Goal: Check status: Check status

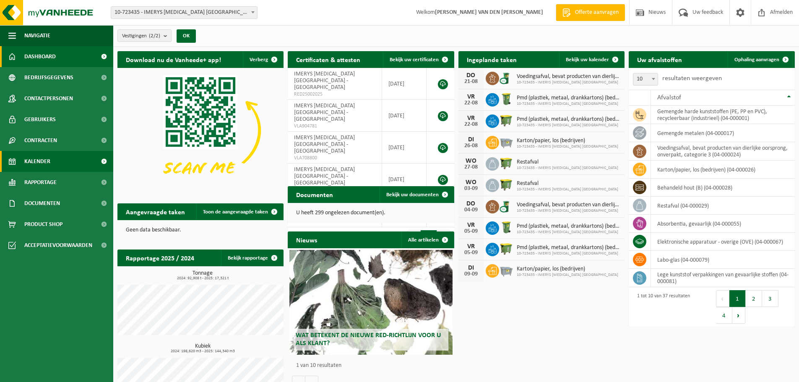
drag, startPoint x: 22, startPoint y: 159, endPoint x: 30, endPoint y: 162, distance: 8.4
click at [22, 159] on link "Kalender" at bounding box center [56, 161] width 113 height 21
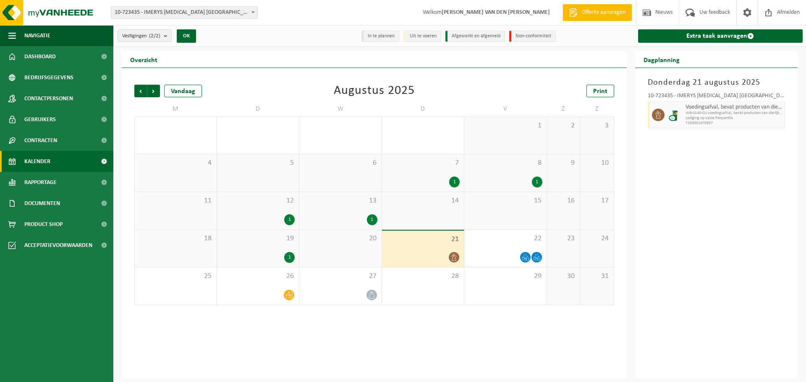
click at [454, 255] on icon at bounding box center [453, 257] width 5 height 7
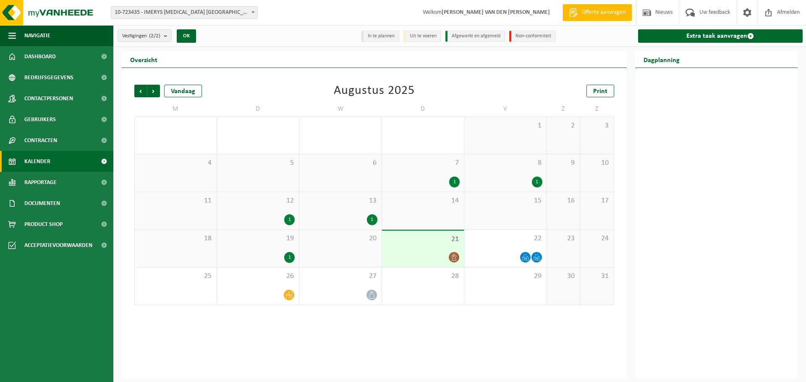
click at [408, 256] on div at bounding box center [423, 257] width 74 height 11
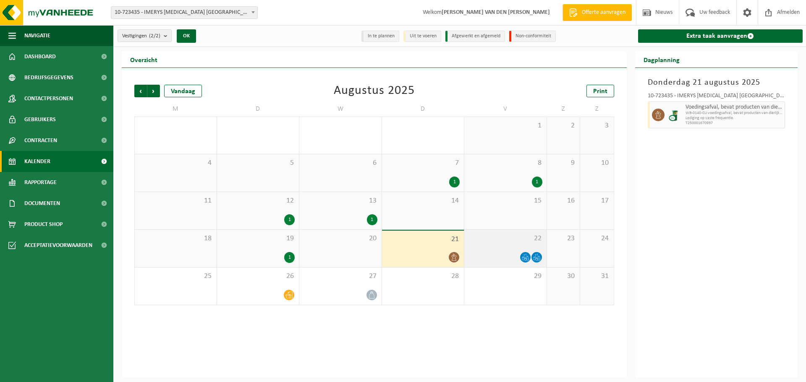
click at [480, 252] on div at bounding box center [505, 257] width 74 height 11
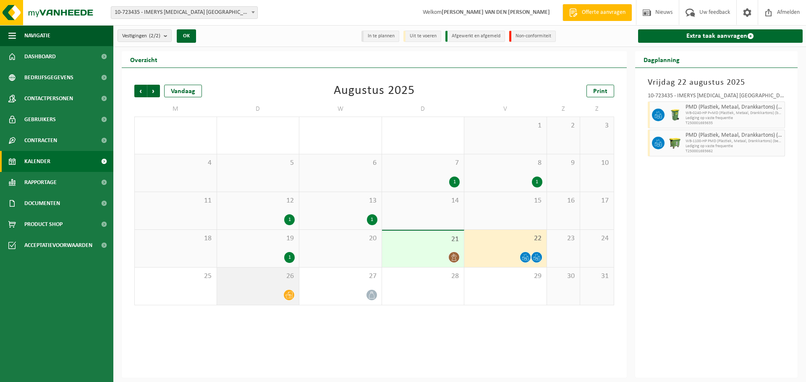
click at [267, 285] on div "26" at bounding box center [258, 286] width 82 height 37
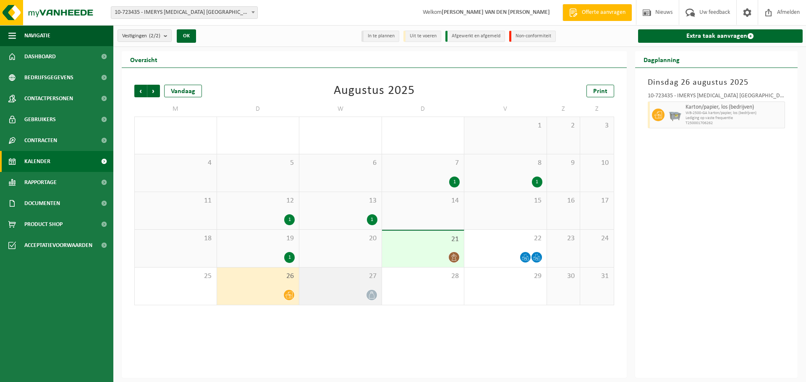
click at [339, 289] on div "27" at bounding box center [340, 286] width 82 height 37
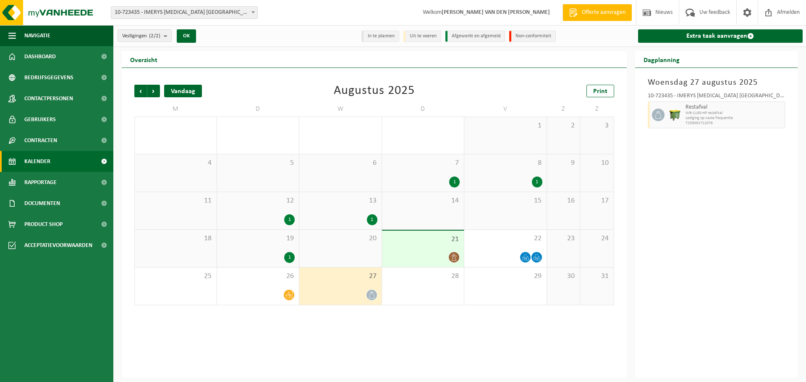
click at [185, 92] on div "Vandaag" at bounding box center [183, 91] width 38 height 13
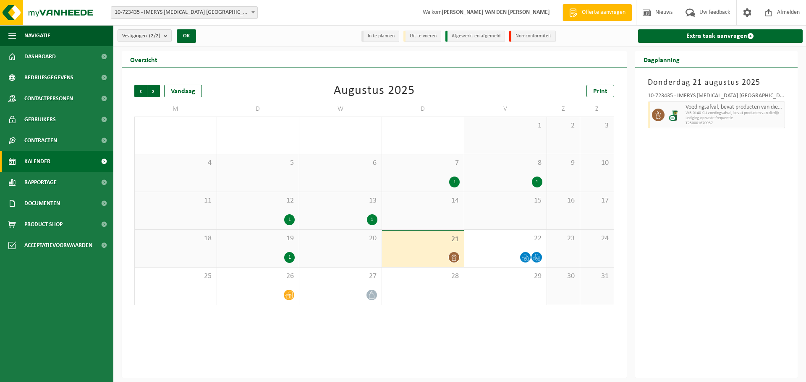
click at [389, 37] on li "In te plannen" at bounding box center [380, 36] width 38 height 11
click at [407, 36] on li "Uit te voeren" at bounding box center [422, 36] width 38 height 11
click at [105, 56] on span at bounding box center [103, 56] width 19 height 21
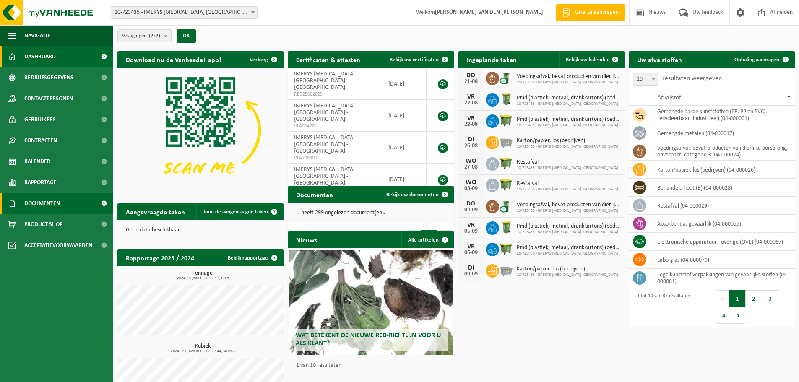
click at [104, 201] on span at bounding box center [103, 203] width 19 height 21
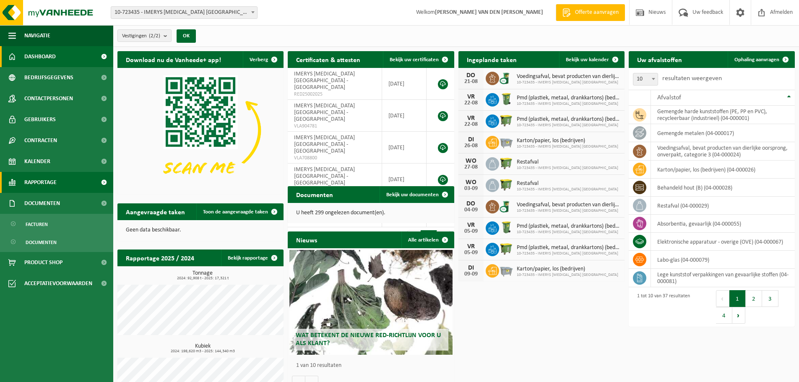
click at [103, 179] on span at bounding box center [103, 182] width 19 height 21
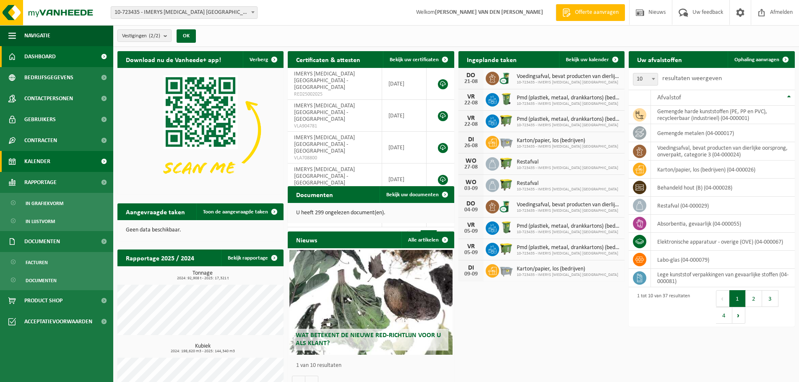
click at [106, 161] on span at bounding box center [103, 161] width 19 height 21
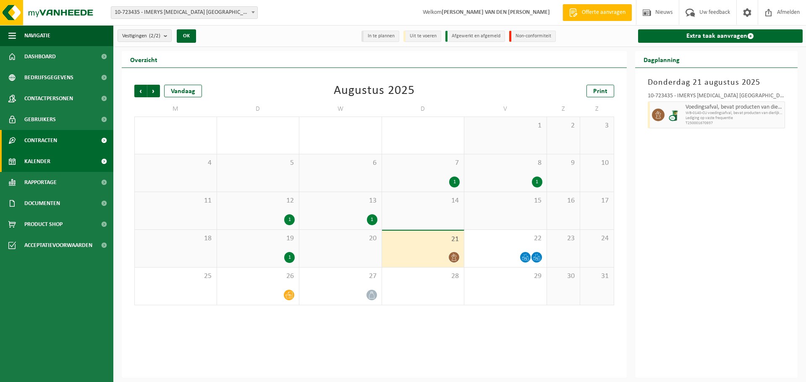
click at [104, 138] on span at bounding box center [103, 140] width 19 height 21
